Goal: Information Seeking & Learning: Learn about a topic

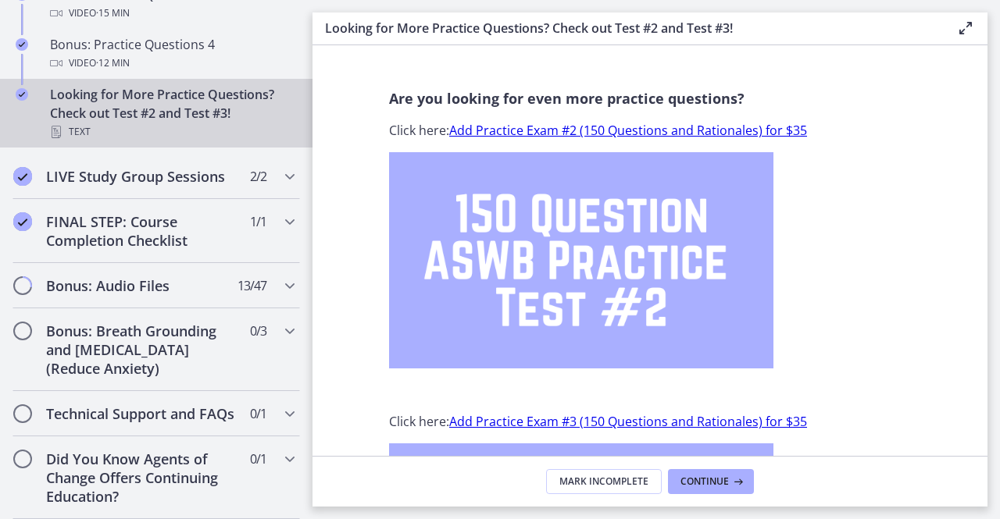
click at [656, 129] on link "Add Practice Exam #2 (150 Questions and Rationales) for $35" at bounding box center [628, 130] width 358 height 17
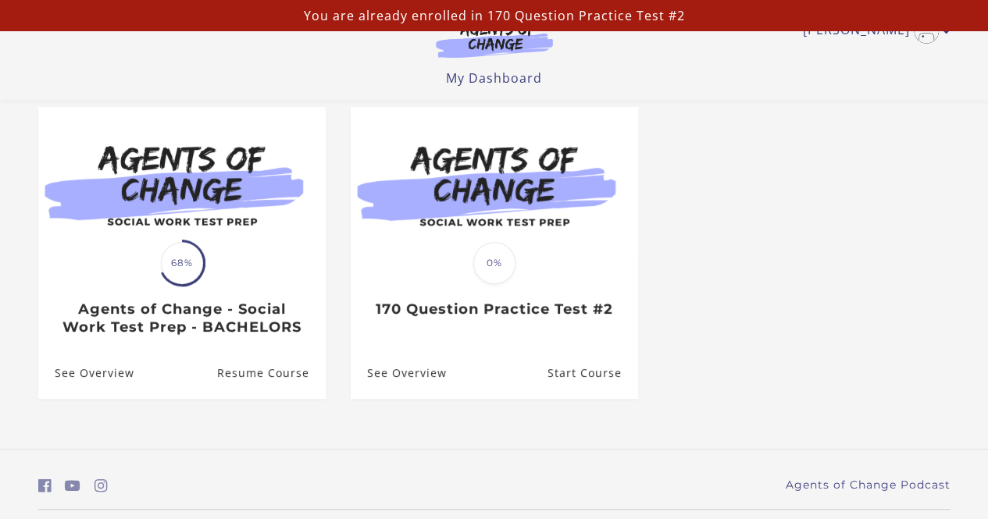
scroll to position [137, 0]
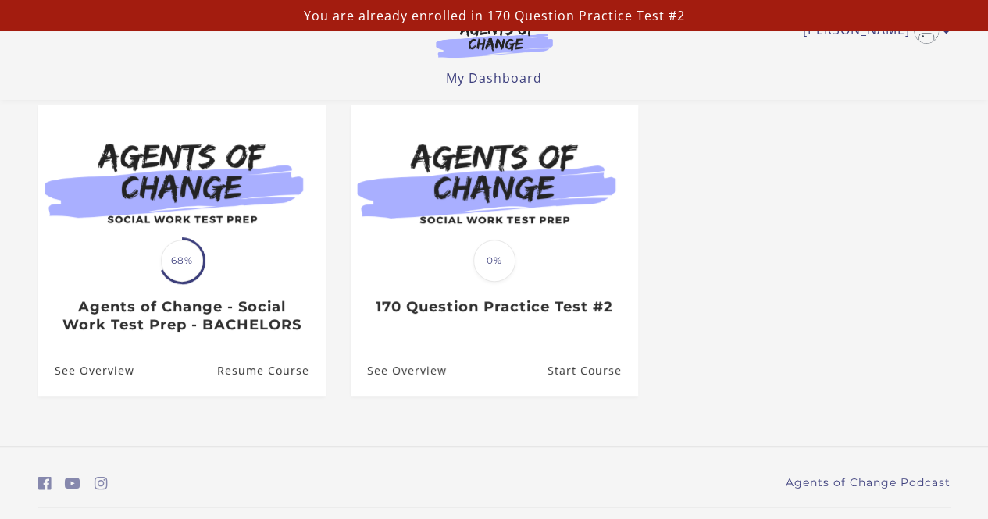
click at [473, 179] on img at bounding box center [494, 182] width 287 height 155
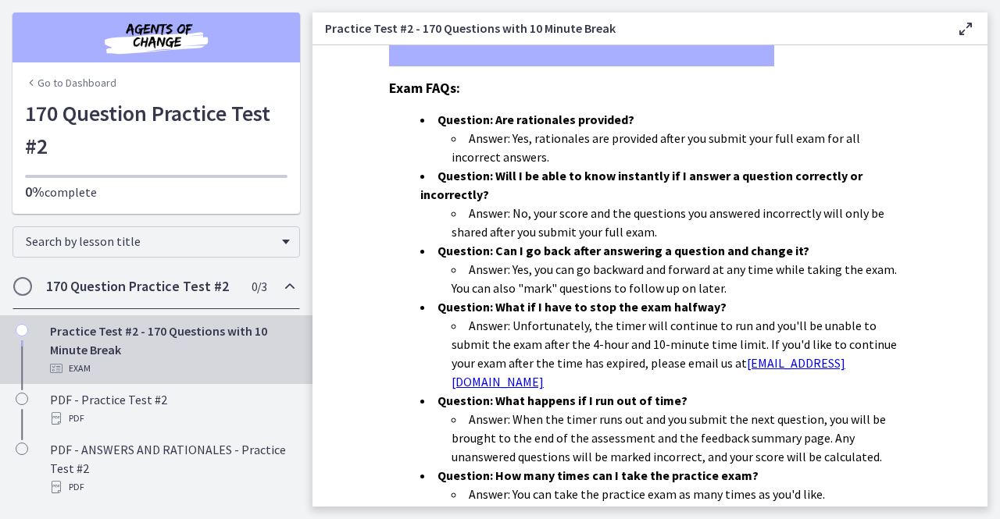
scroll to position [373, 0]
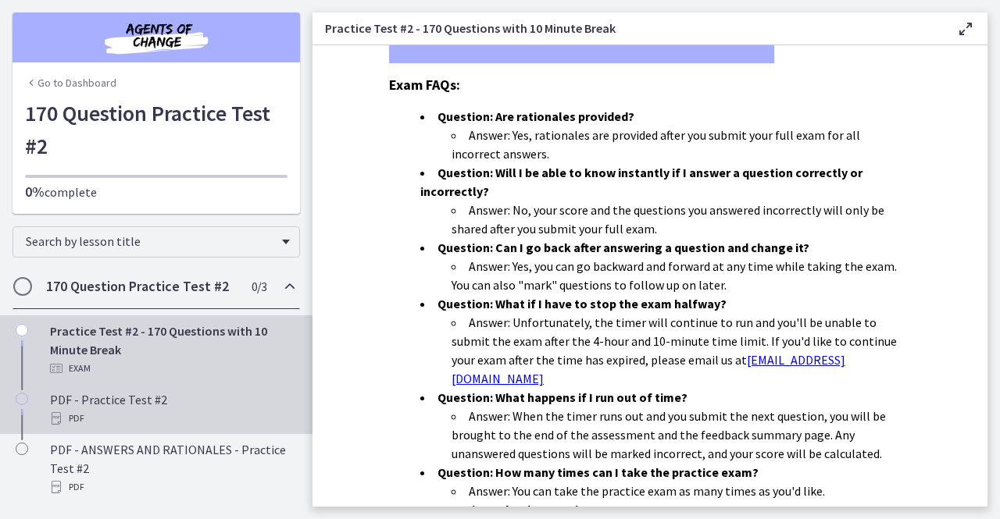
click at [119, 394] on div "PDF - Practice Test #2 PDF" at bounding box center [172, 409] width 244 height 37
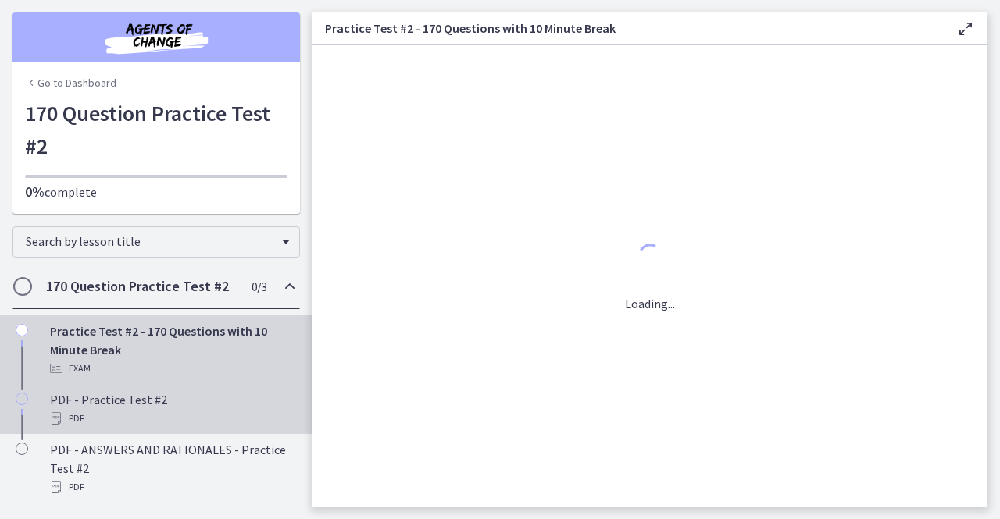
scroll to position [0, 0]
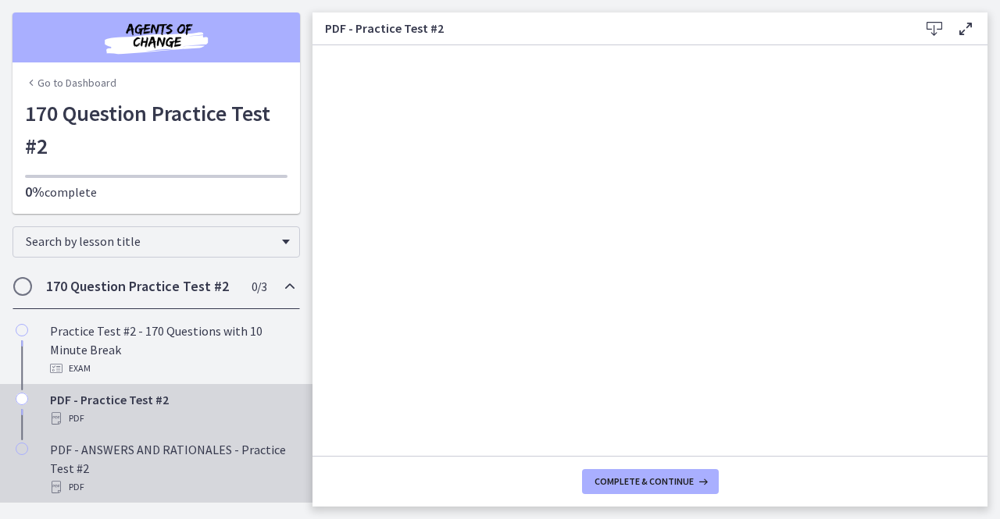
click at [142, 445] on div "PDF - ANSWERS AND RATIONALES - Practice Test #2 PDF" at bounding box center [172, 469] width 244 height 56
click at [141, 404] on div "PDF - Practice Test #2 PDF" at bounding box center [172, 409] width 244 height 37
click at [133, 451] on div "PDF - ANSWERS AND RATIONALES - Practice Test #2 PDF" at bounding box center [172, 469] width 244 height 56
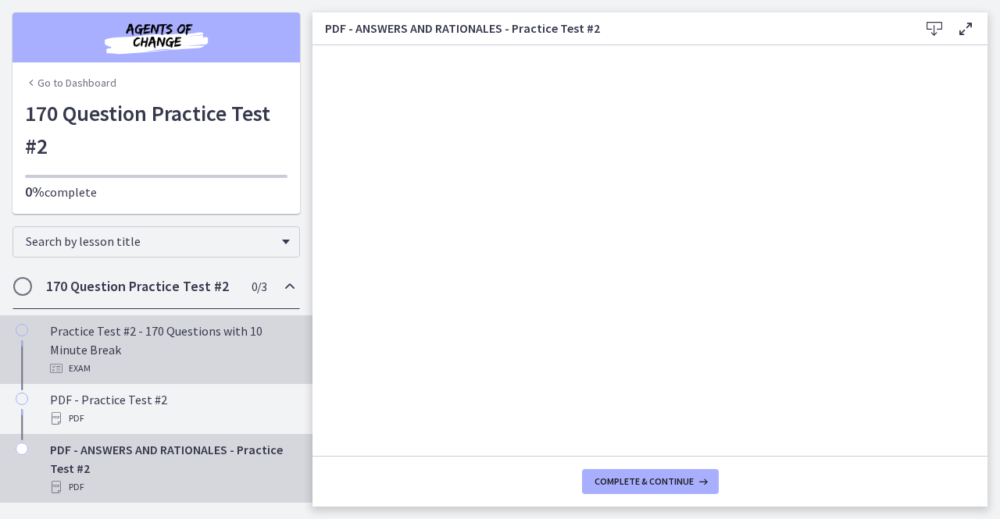
click at [177, 335] on div "Practice Test #2 - 170 Questions with 10 Minute Break Exam" at bounding box center [172, 350] width 244 height 56
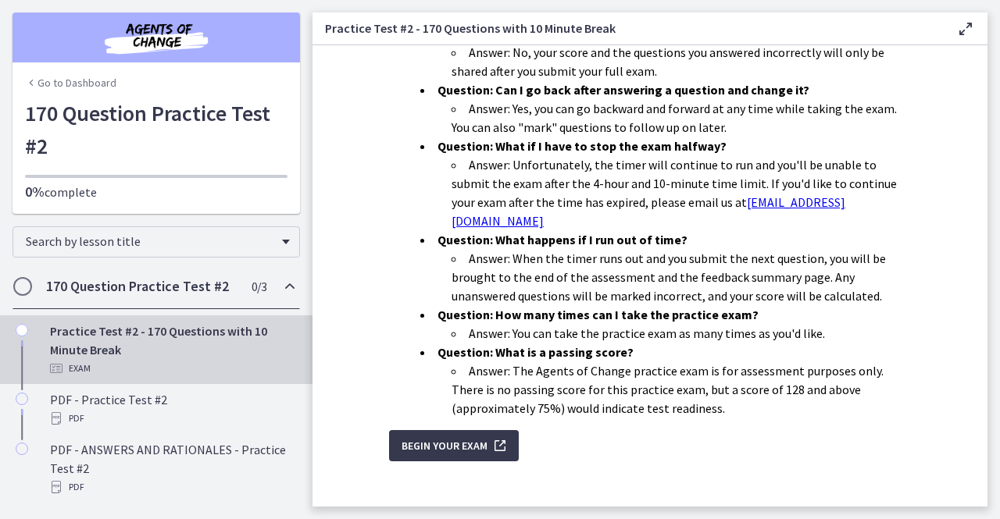
scroll to position [536, 0]
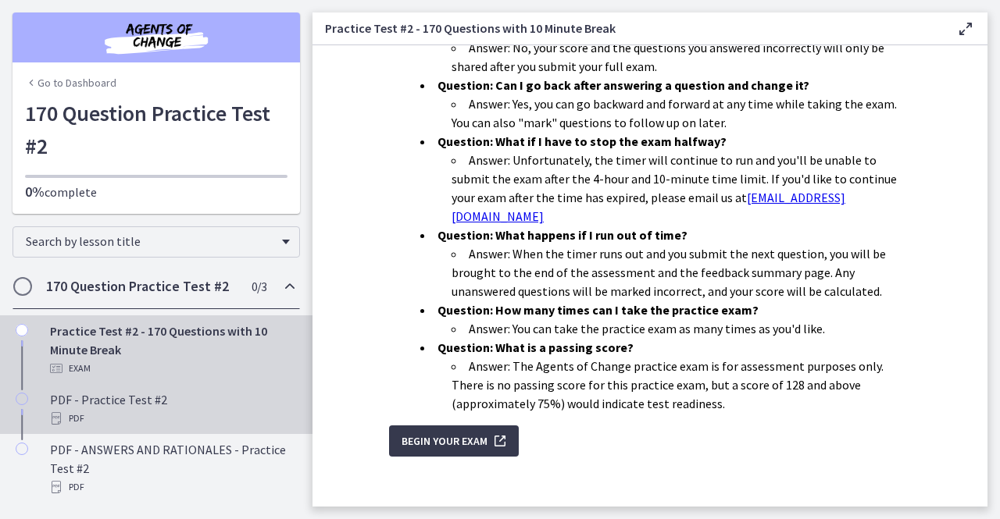
click at [125, 407] on div "PDF - Practice Test #2 PDF" at bounding box center [172, 409] width 244 height 37
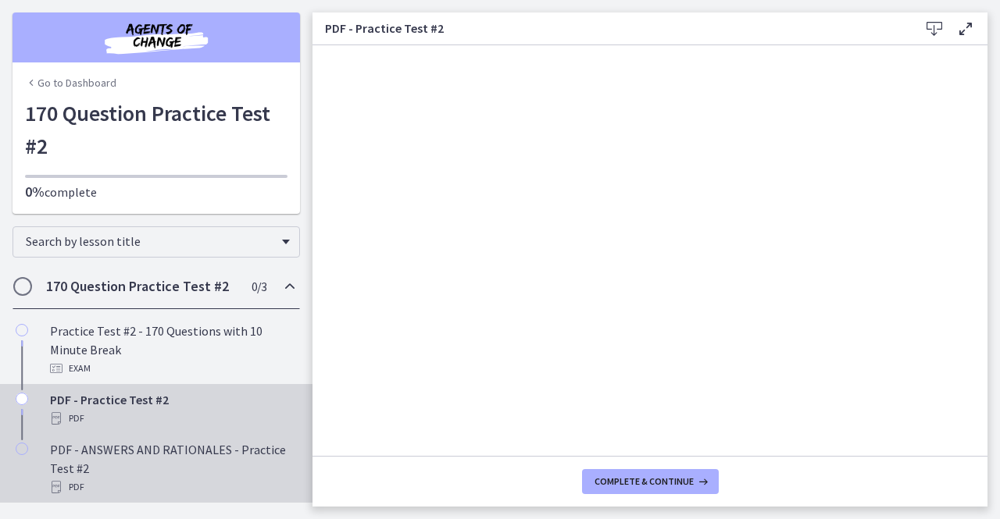
click at [152, 455] on div "PDF - ANSWERS AND RATIONALES - Practice Test #2 PDF" at bounding box center [172, 469] width 244 height 56
click at [129, 390] on link "PDF - Practice Test #2 PDF" at bounding box center [156, 409] width 312 height 50
click at [173, 448] on div "PDF - ANSWERS AND RATIONALES - Practice Test #2 PDF" at bounding box center [172, 469] width 244 height 56
